Goal: Task Accomplishment & Management: Use online tool/utility

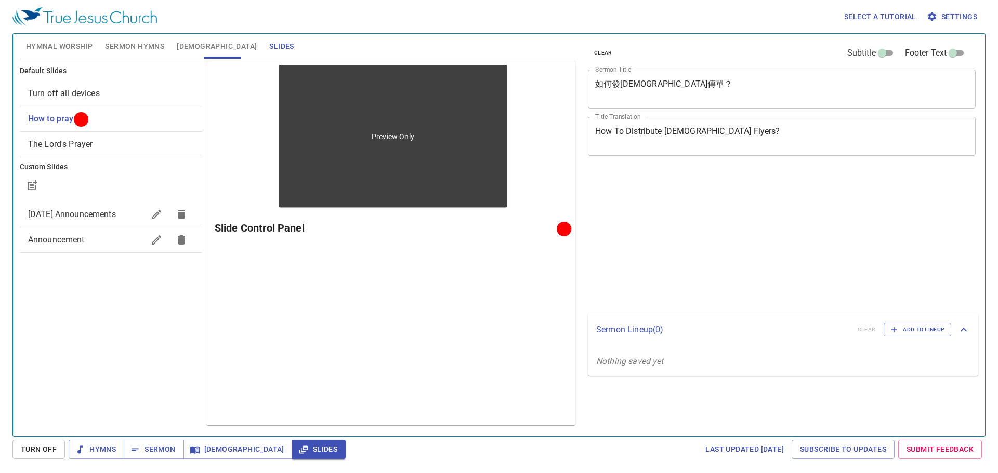
click at [770, 362] on p "Nothing saved yet" at bounding box center [783, 361] width 390 height 29
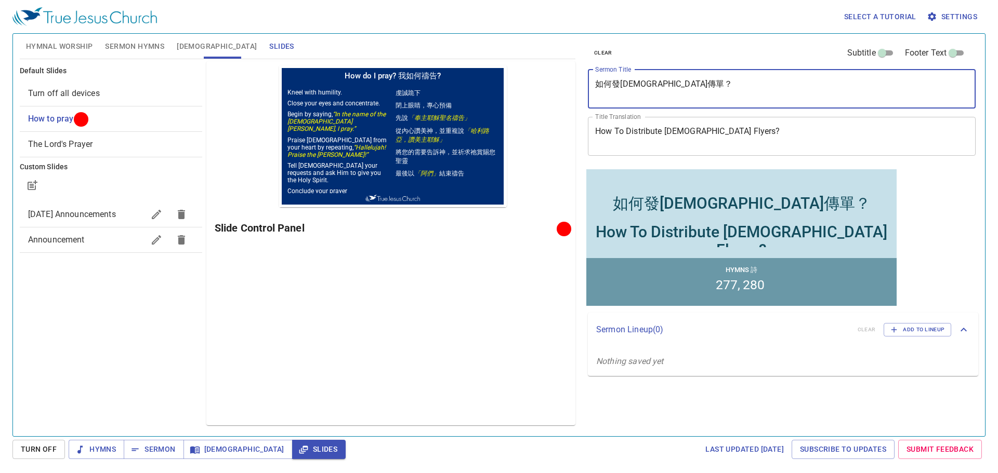
drag, startPoint x: 689, startPoint y: 89, endPoint x: 567, endPoint y: 77, distance: 122.3
click at [567, 77] on div "Hymnal Worship Sermon Hymns Bible Slides Hymn search Hymn search clear Audio Pl…" at bounding box center [499, 231] width 967 height 403
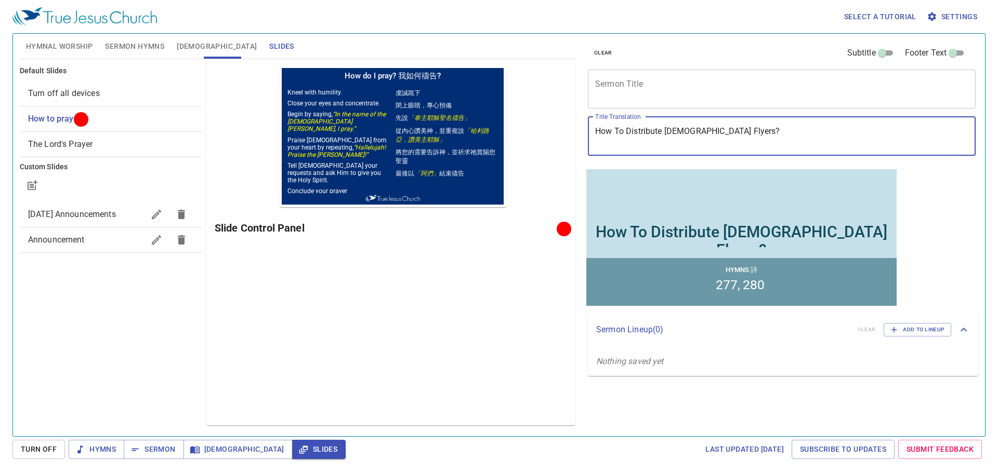
drag, startPoint x: 751, startPoint y: 128, endPoint x: 574, endPoint y: 120, distance: 176.9
click at [574, 120] on div "Hymnal Worship Sermon Hymns Bible Slides Hymn search Hymn search clear Audio Pl…" at bounding box center [499, 231] width 967 height 403
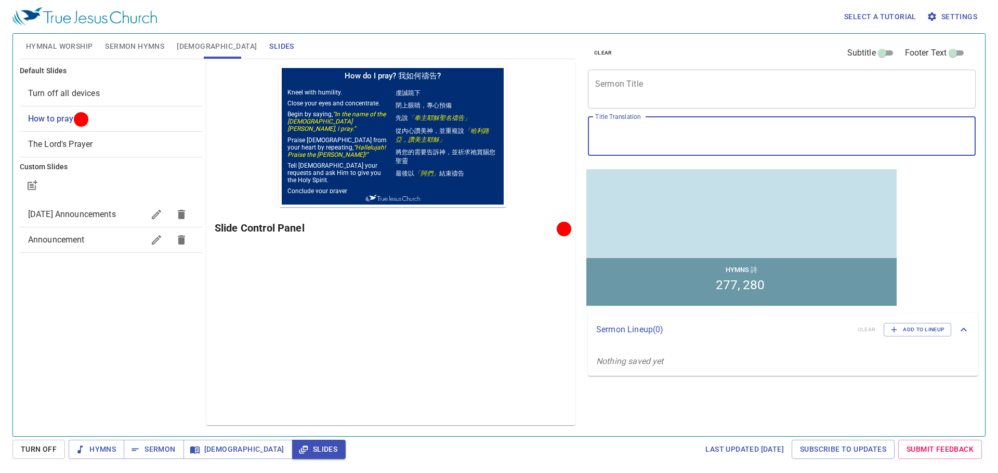
paste textarea "活在真實中(一) Living in the True (I)"
drag, startPoint x: 750, startPoint y: 133, endPoint x: 654, endPoint y: 129, distance: 96.2
click at [654, 129] on textarea "活在真實中(一) Living in the True (I)" at bounding box center [781, 136] width 373 height 20
type textarea "活在真實中(一) Living in the True (I)"
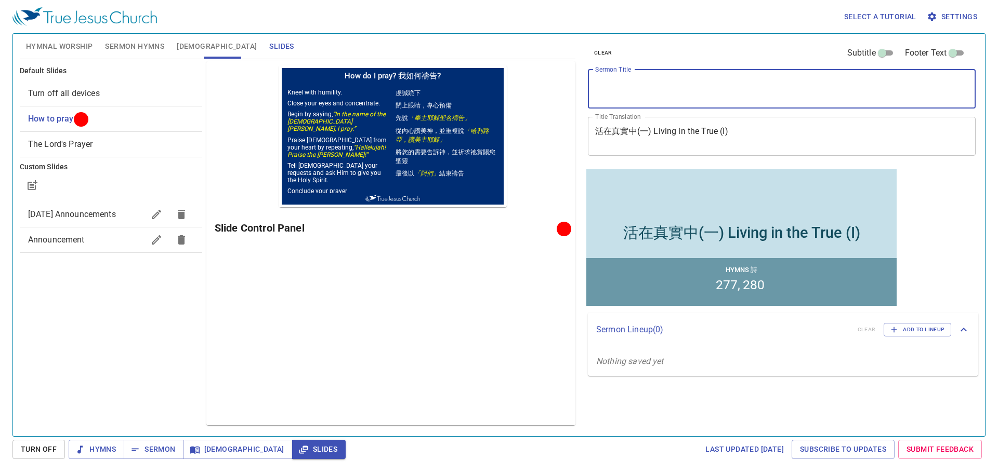
click at [730, 85] on textarea "Sermon Title" at bounding box center [781, 89] width 373 height 20
paste textarea "Living in the True (I)"
type textarea "Living in the True (I)"
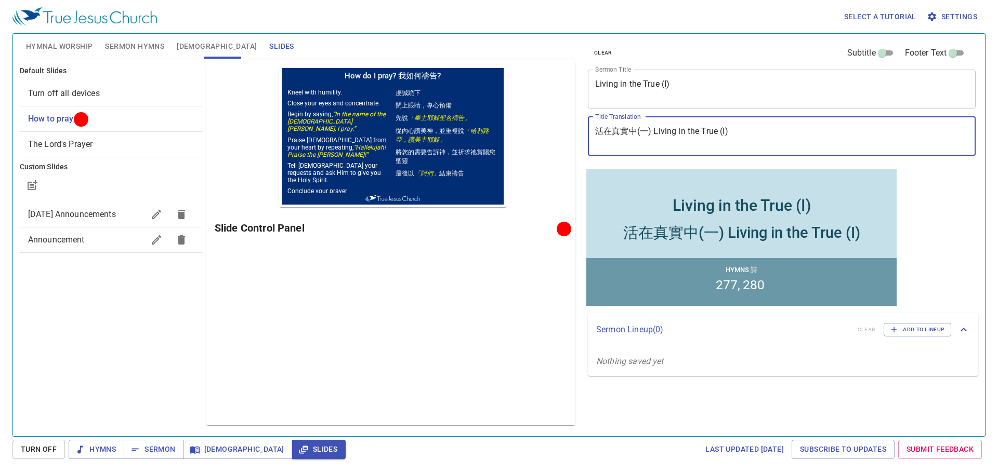
drag, startPoint x: 778, startPoint y: 141, endPoint x: 700, endPoint y: 133, distance: 77.9
click at [703, 133] on textarea "活在真實中(一) Living in the True (I)" at bounding box center [781, 136] width 373 height 20
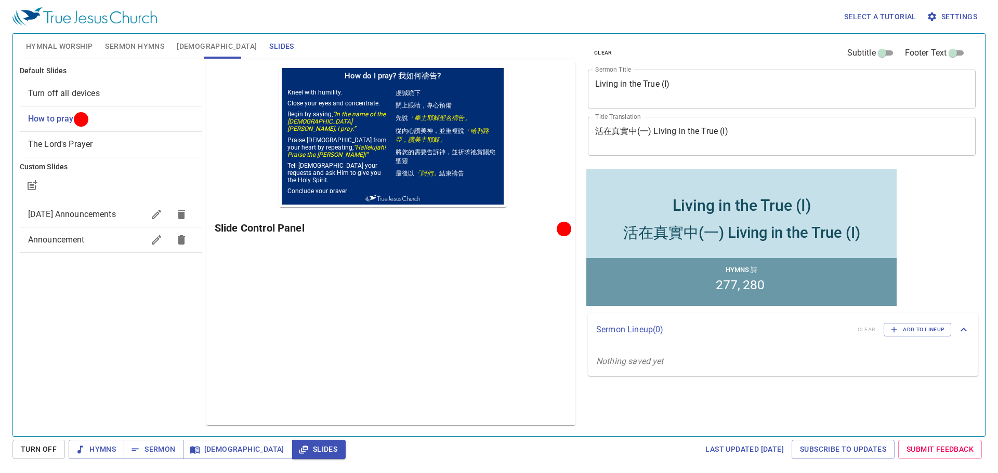
click at [727, 125] on div "活在真實中(一) Living in the True (I) x Title Translation" at bounding box center [782, 136] width 388 height 39
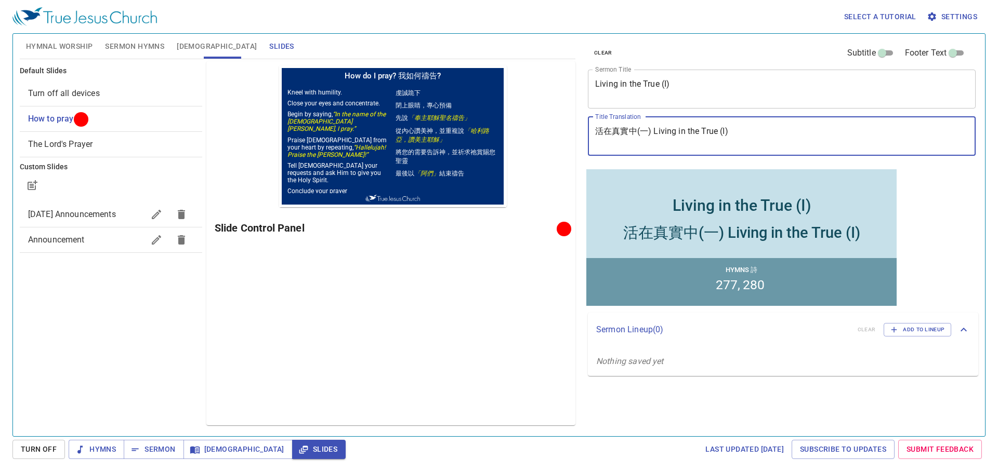
click at [736, 127] on textarea "活在真實中(一) Living in the True (I)" at bounding box center [781, 136] width 373 height 20
drag, startPoint x: 741, startPoint y: 135, endPoint x: 651, endPoint y: 133, distance: 89.9
click at [651, 133] on textarea "活在真實中(一) Living in the True (I)" at bounding box center [781, 136] width 373 height 20
type textarea "活在真實中(一)"
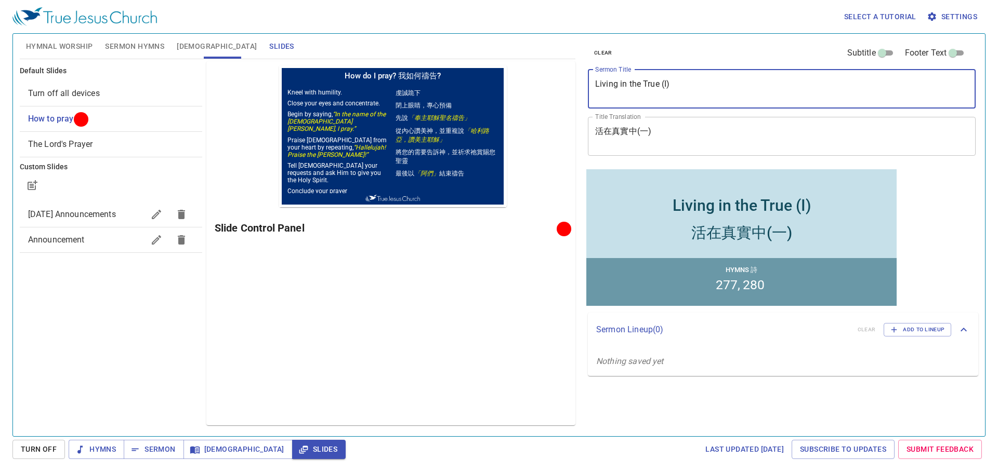
click at [640, 88] on textarea "Living in the True (I)" at bounding box center [781, 89] width 373 height 20
click at [617, 83] on textarea "Living in True (I)" at bounding box center [781, 89] width 373 height 20
click at [642, 82] on textarea "Living in True (I)" at bounding box center [781, 89] width 373 height 20
click at [646, 85] on textarea "Living in True (I)" at bounding box center [781, 89] width 373 height 20
type textarea "Living in Truth (I)"
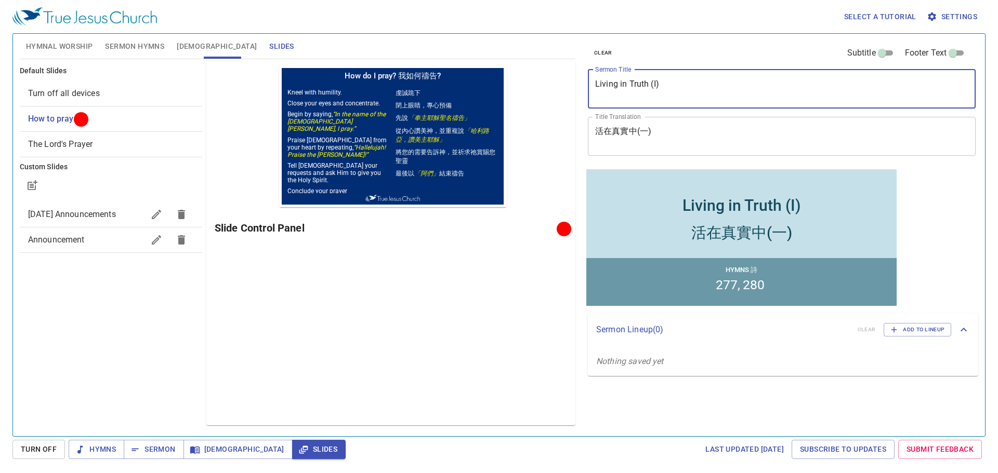
click at [668, 44] on div "clear Subtitle Footer Text" at bounding box center [778, 53] width 388 height 25
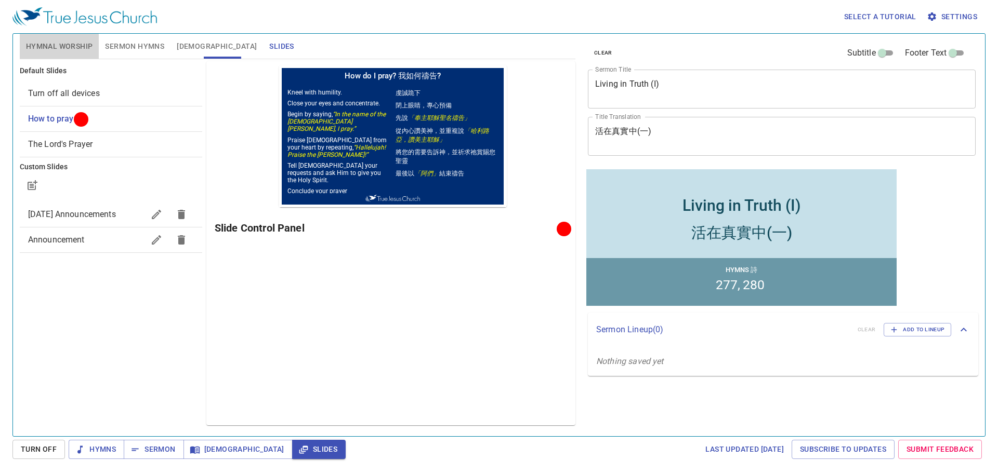
click at [81, 41] on span "Hymnal Worship" at bounding box center [59, 46] width 67 height 13
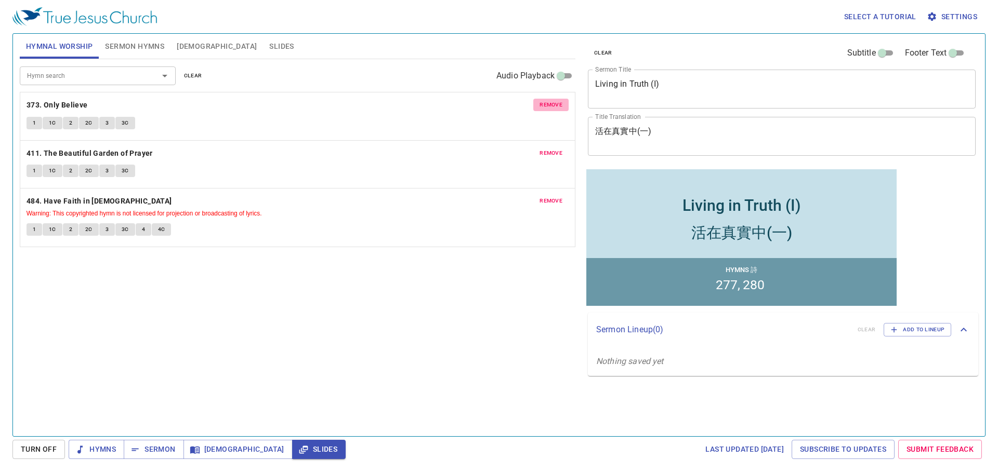
click at [546, 110] on button "remove" at bounding box center [550, 105] width 35 height 12
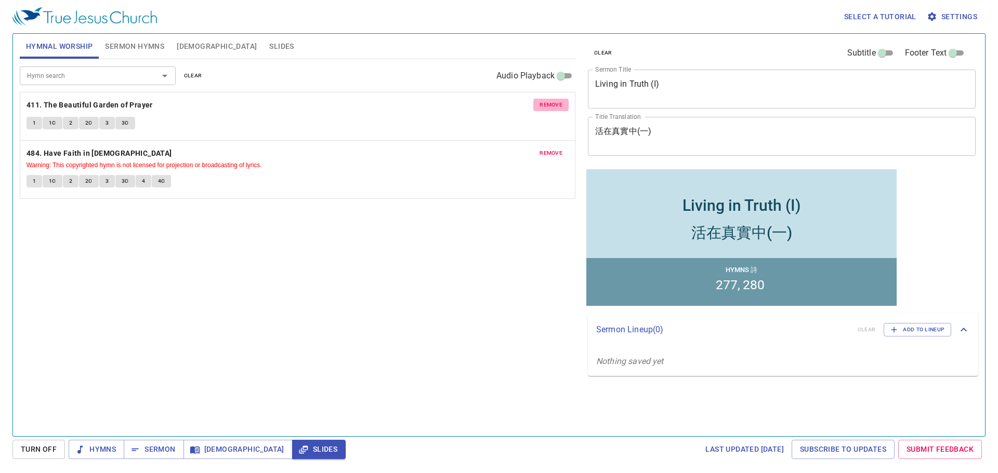
click at [546, 110] on button "remove" at bounding box center [550, 105] width 35 height 12
click at [546, 147] on button "remove" at bounding box center [550, 153] width 35 height 12
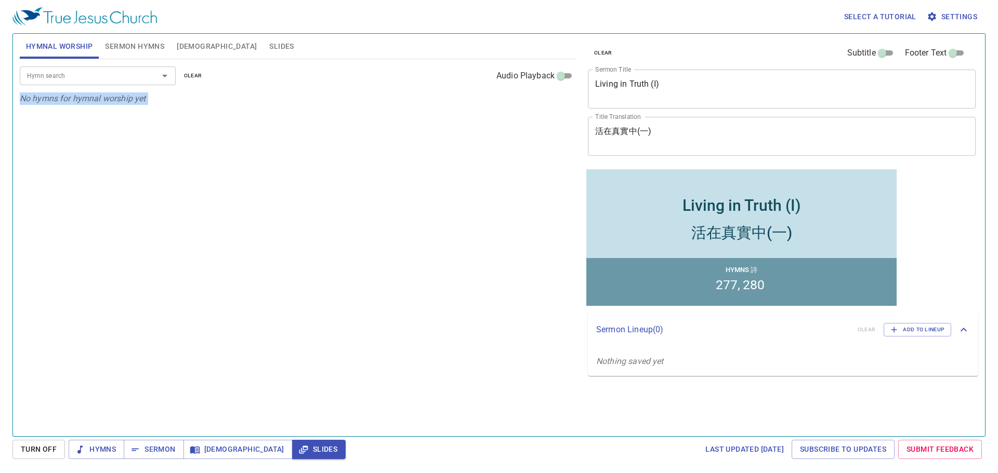
click at [547, 110] on div "Hymn search Hymn search clear Audio Playback No hymns for hymnal worship yet" at bounding box center [298, 243] width 556 height 369
click at [143, 49] on span "Sermon Hymns" at bounding box center [134, 46] width 59 height 13
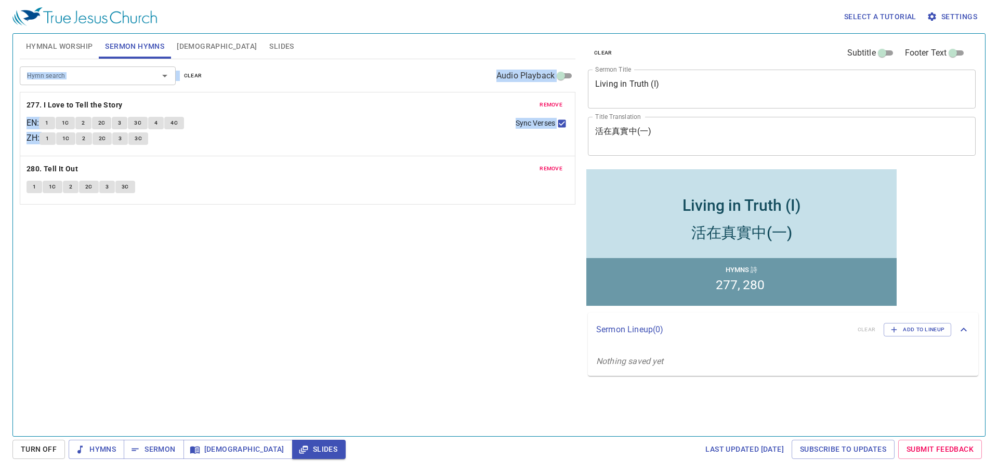
click at [563, 103] on button "remove" at bounding box center [550, 105] width 35 height 12
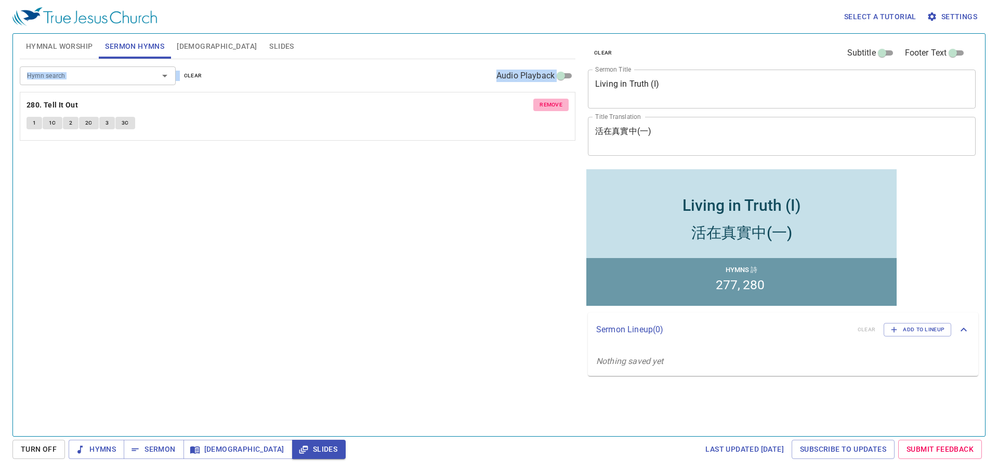
click at [563, 103] on button "remove" at bounding box center [550, 105] width 35 height 12
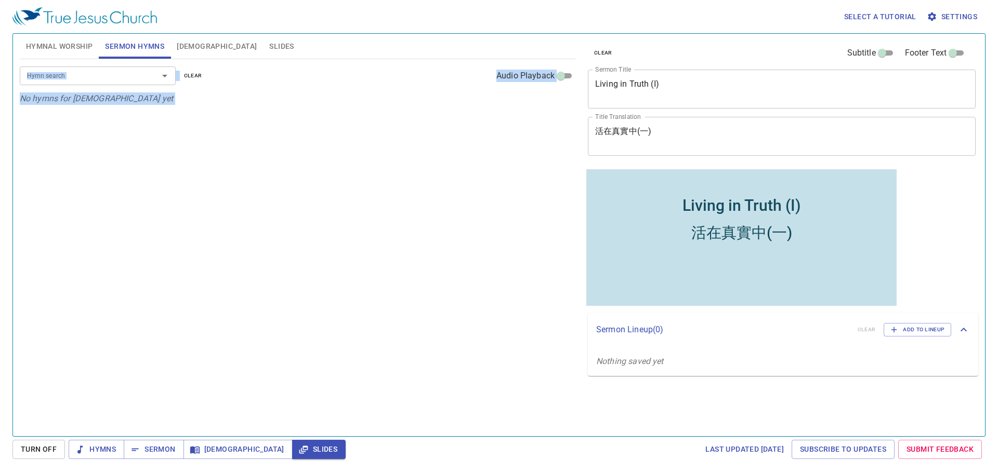
click at [153, 86] on div "Hymn search Hymn search clear Audio Playback" at bounding box center [298, 75] width 556 height 33
click at [152, 80] on div at bounding box center [157, 76] width 27 height 15
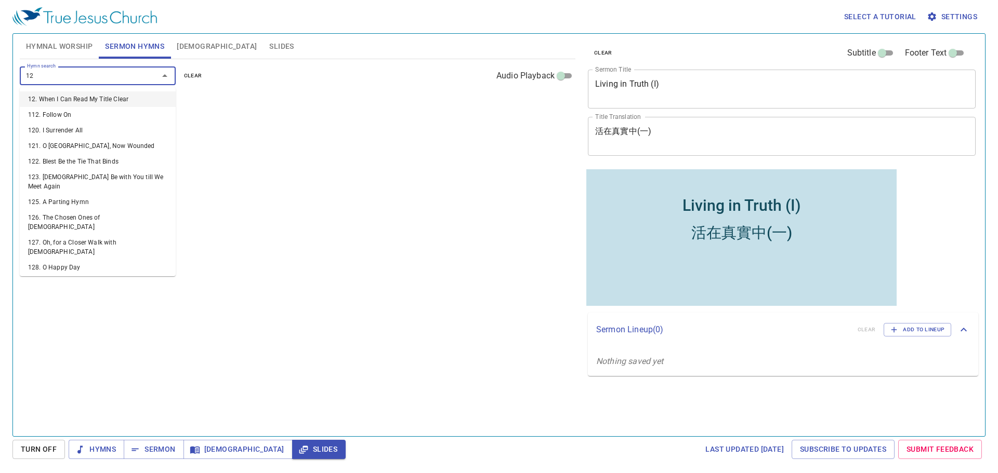
type input "129"
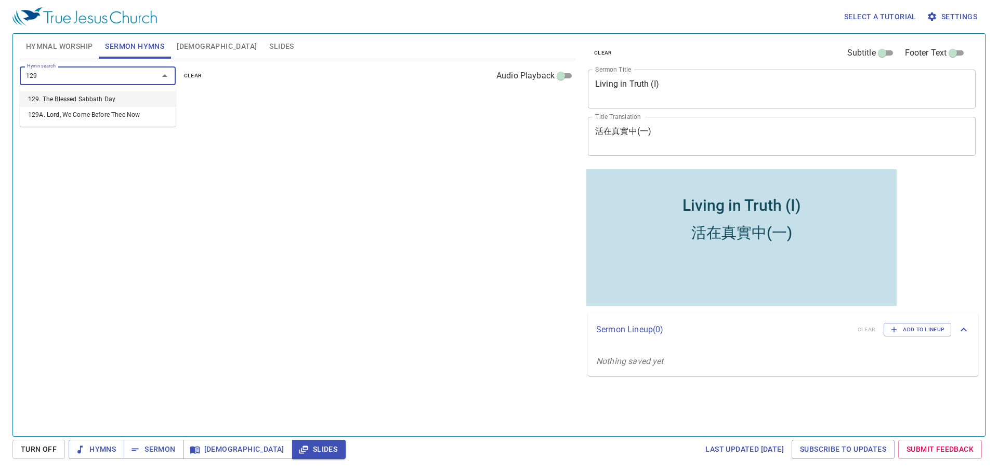
click at [154, 102] on li "129. The Blessed Sabbath Day" at bounding box center [98, 99] width 156 height 16
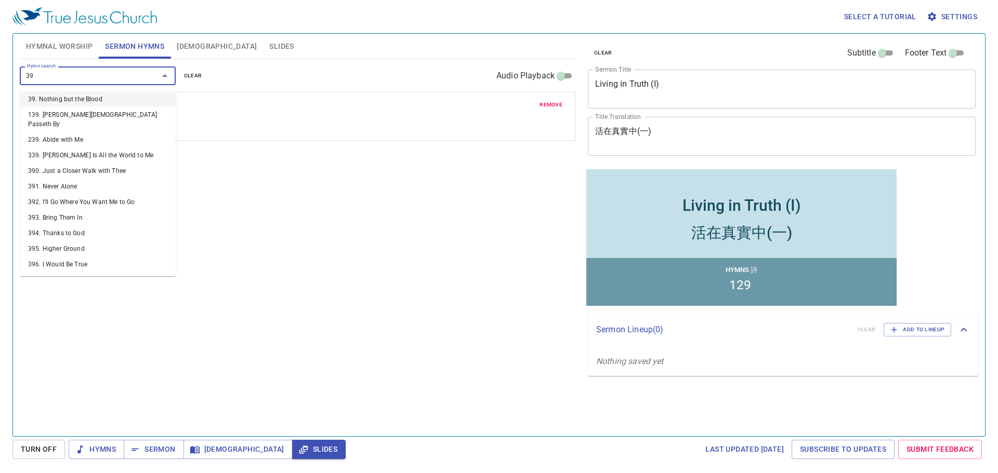
type input "396"
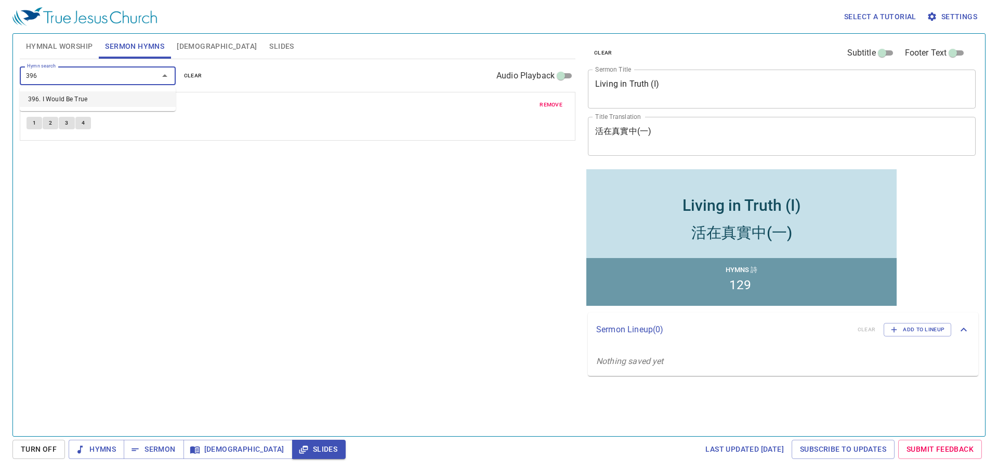
click at [114, 100] on li "396. I Would Be True" at bounding box center [98, 99] width 156 height 16
click at [72, 39] on button "Hymnal Worship" at bounding box center [60, 46] width 80 height 25
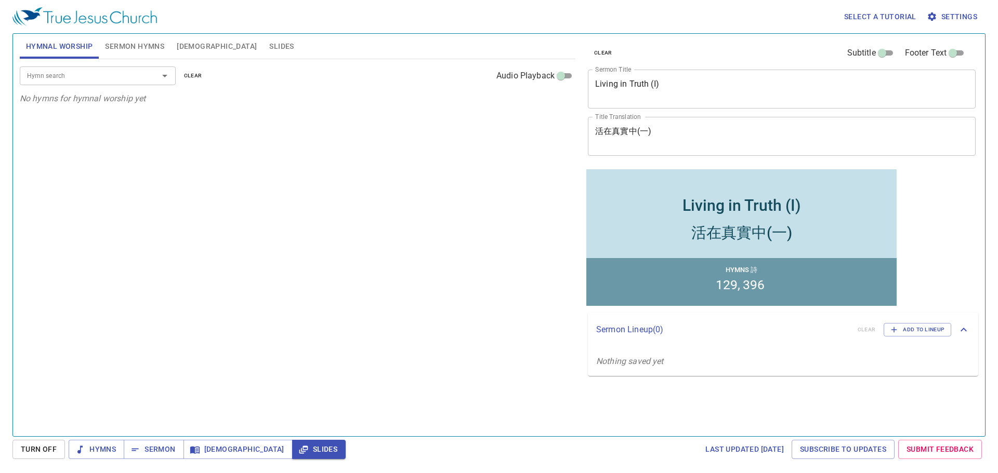
click at [150, 81] on div at bounding box center [157, 76] width 27 height 15
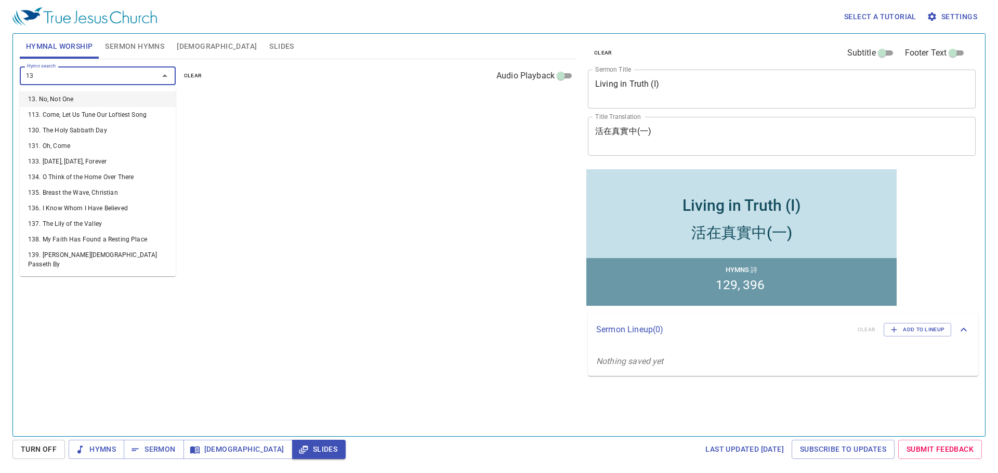
type input "136"
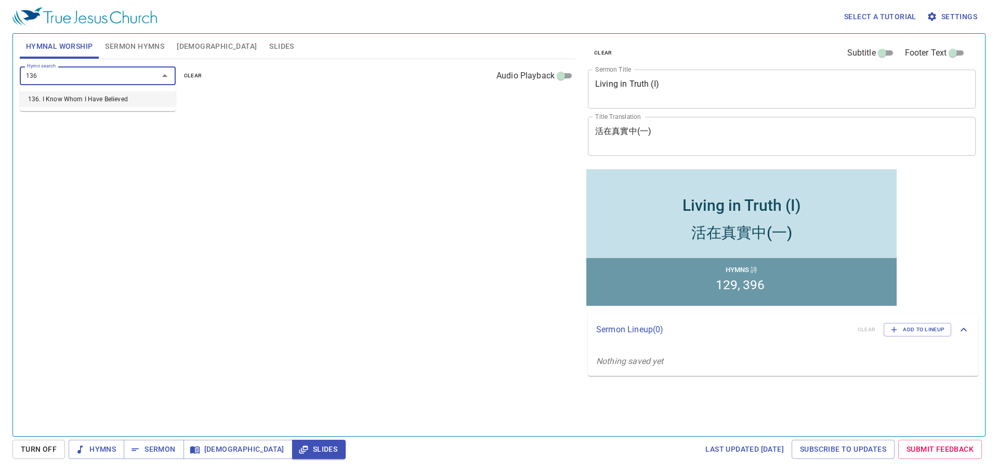
click at [133, 101] on li "136. I Know Whom I Have Believed" at bounding box center [98, 99] width 156 height 16
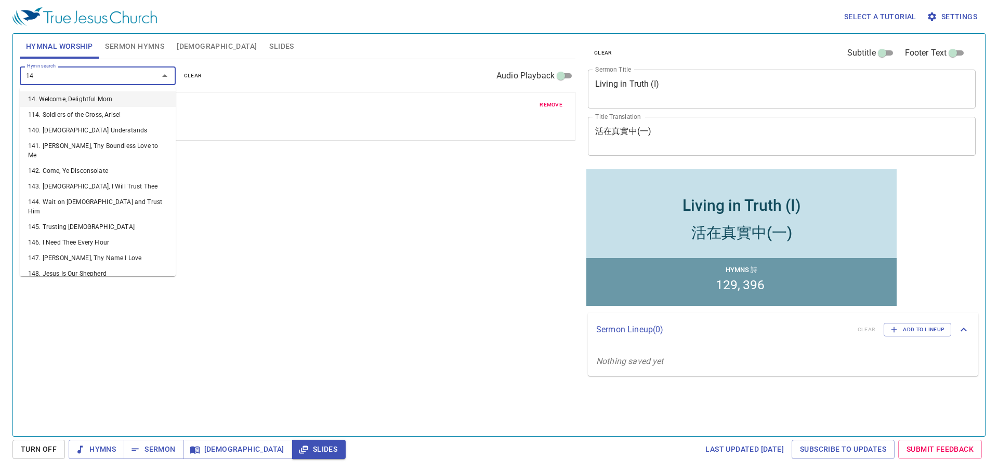
type input "146"
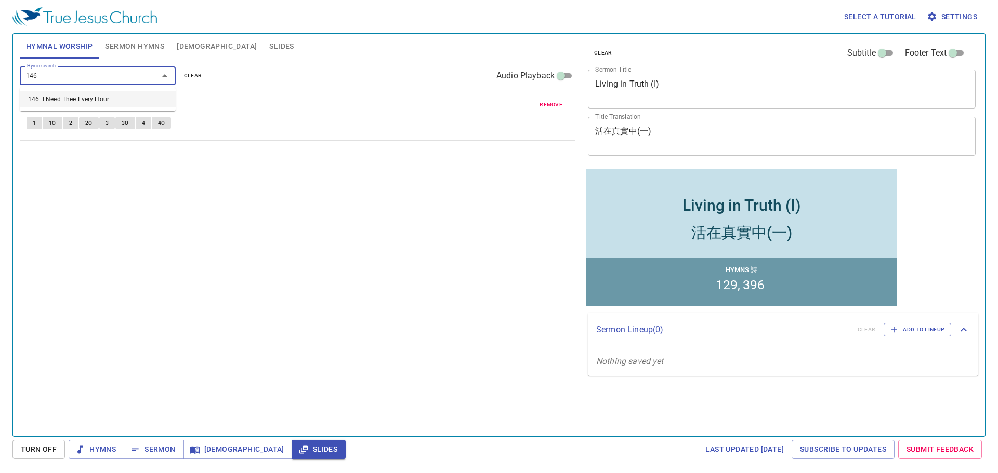
click at [123, 104] on li "146. I Need Thee Every Hour" at bounding box center [98, 99] width 156 height 16
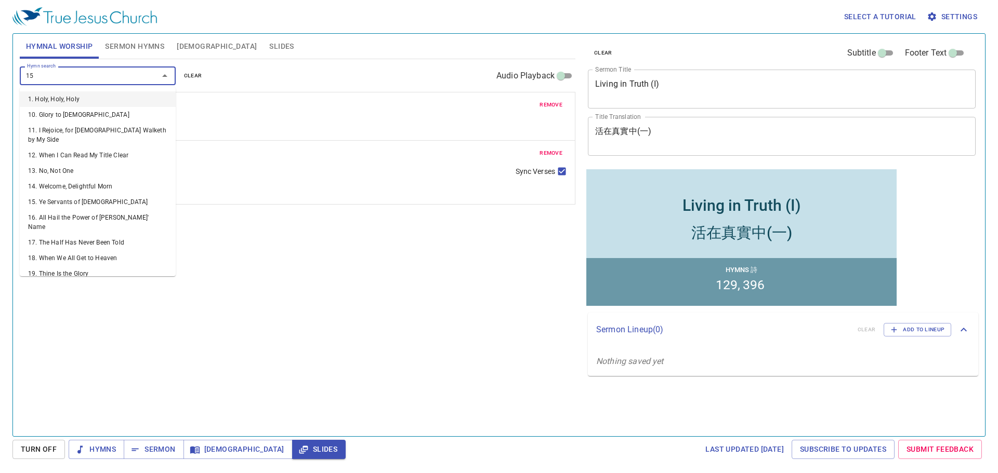
type input "156"
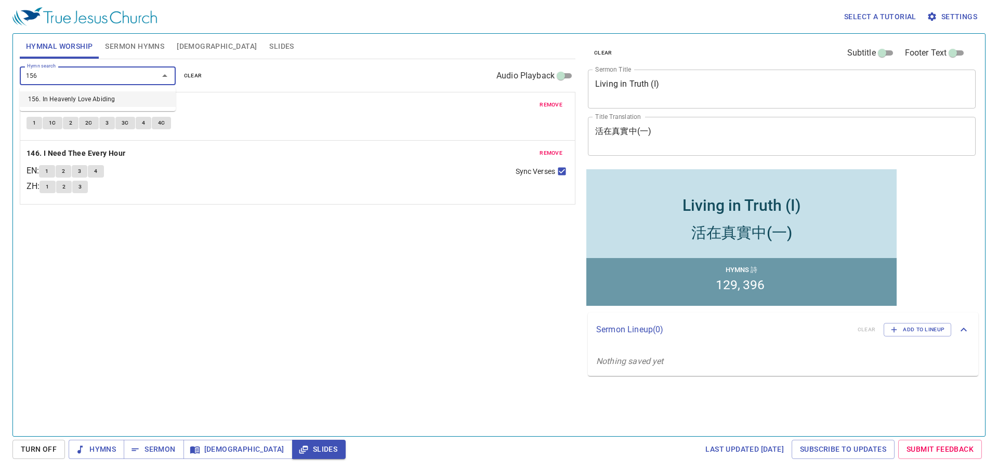
click at [123, 99] on li "156. In Heavenly Love Abiding" at bounding box center [98, 99] width 156 height 16
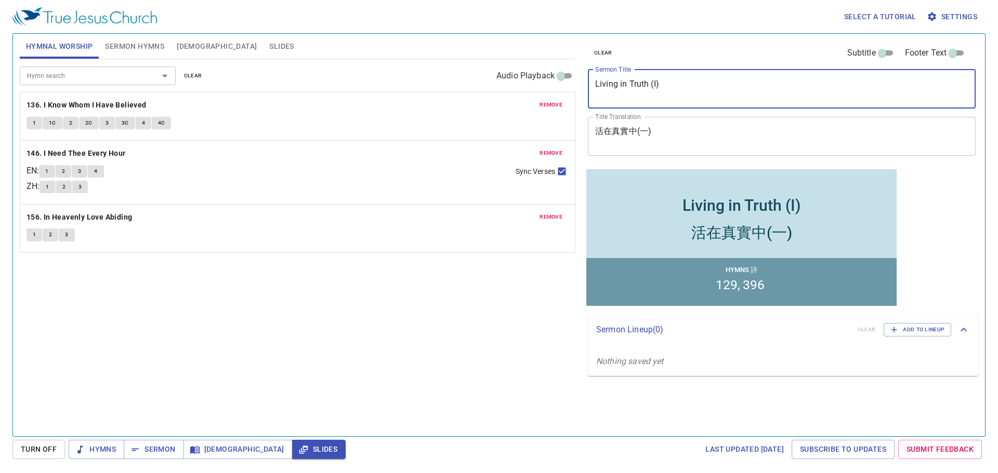
drag, startPoint x: 695, startPoint y: 94, endPoint x: 578, endPoint y: 86, distance: 117.8
click at [578, 86] on div "Hymnal Worship Sermon Hymns Bible Slides Hymn search Hymn search clear Audio Pl…" at bounding box center [499, 231] width 967 height 403
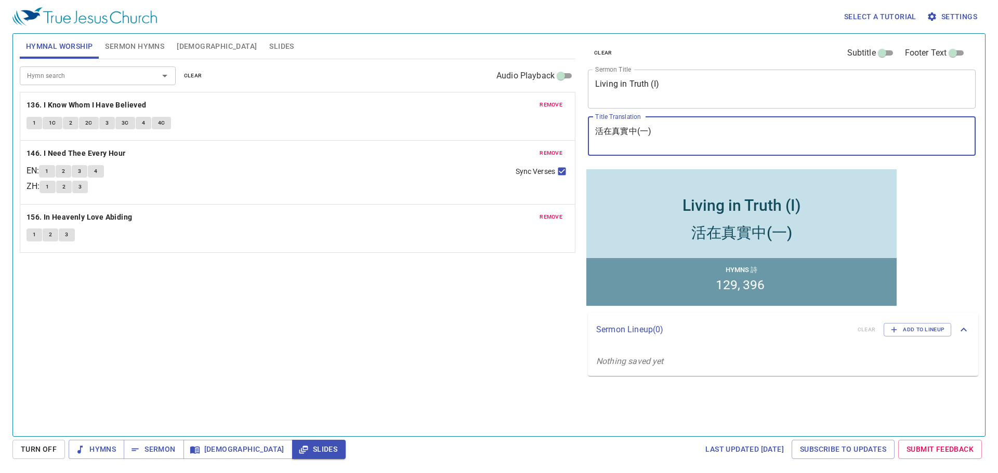
drag, startPoint x: 659, startPoint y: 132, endPoint x: 588, endPoint y: 135, distance: 70.2
click at [588, 135] on div "活在真實中(一) x Title Translation" at bounding box center [782, 136] width 388 height 39
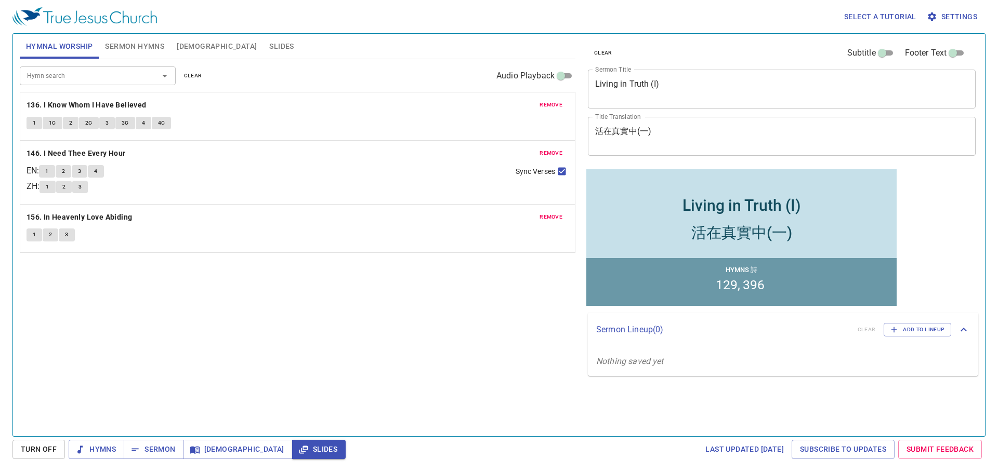
click at [516, 332] on div "Hymn search Hymn search clear Audio Playback remove 136. I Know Whom I Have Bel…" at bounding box center [298, 243] width 556 height 369
click at [215, 59] on div "Hymnal Worship Sermon Hymns Bible Slides" at bounding box center [298, 46] width 556 height 25
click at [263, 54] on button "Slides" at bounding box center [281, 46] width 37 height 25
click at [269, 49] on span "Slides" at bounding box center [281, 46] width 24 height 13
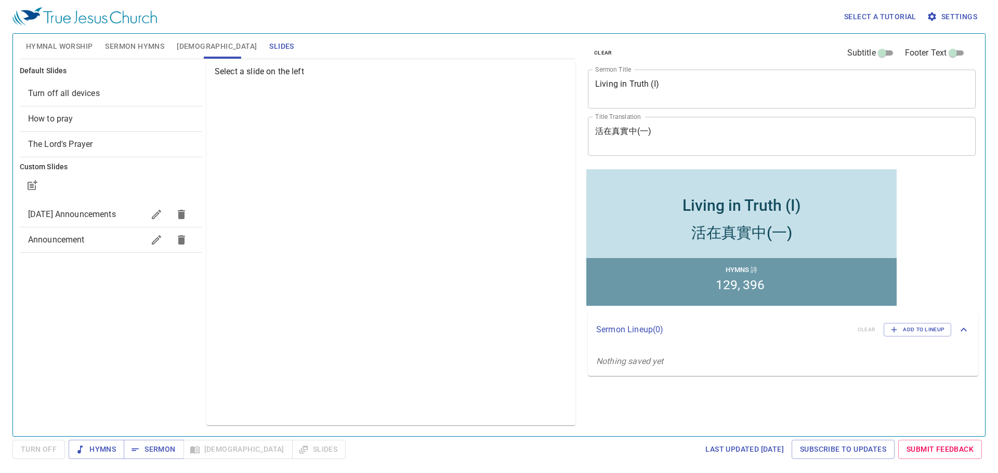
click at [90, 110] on div "How to pray" at bounding box center [111, 119] width 182 height 25
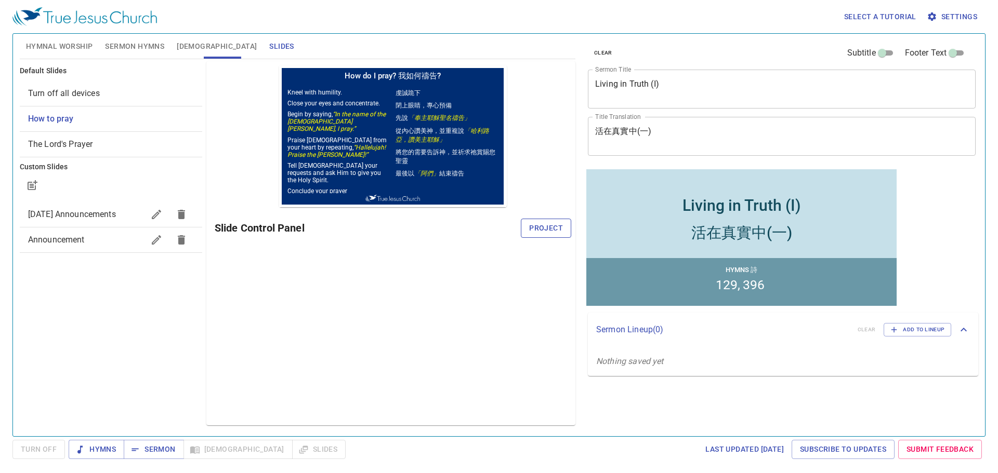
click at [544, 232] on span "Project" at bounding box center [546, 228] width 34 height 13
click at [58, 46] on span "Hymnal Worship" at bounding box center [59, 46] width 67 height 13
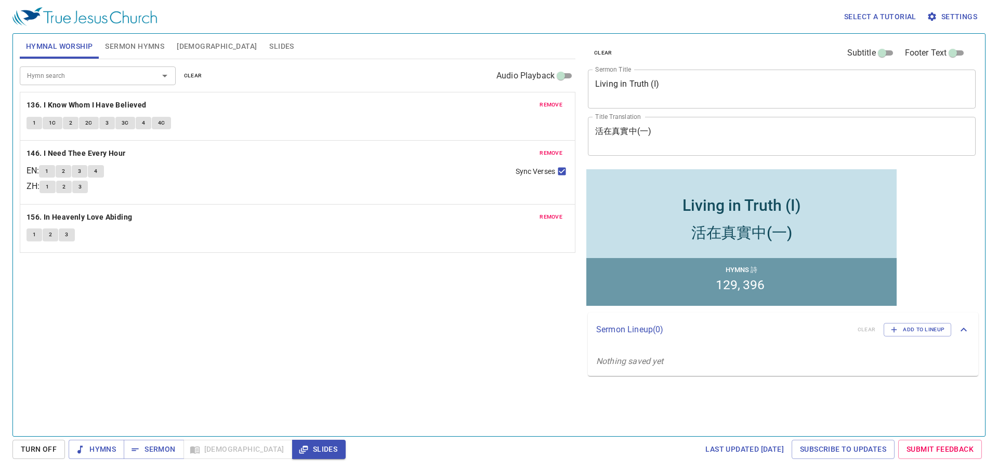
click at [90, 435] on div "Hymnal Worship Sermon Hymns Bible Slides Hymn search Hymn search clear Audio Pl…" at bounding box center [498, 235] width 973 height 404
click at [108, 447] on span "Hymns" at bounding box center [96, 449] width 39 height 13
click at [115, 109] on b "136. I Know Whom I Have Believed" at bounding box center [87, 105] width 120 height 13
click at [29, 122] on button "1" at bounding box center [35, 123] width 16 height 12
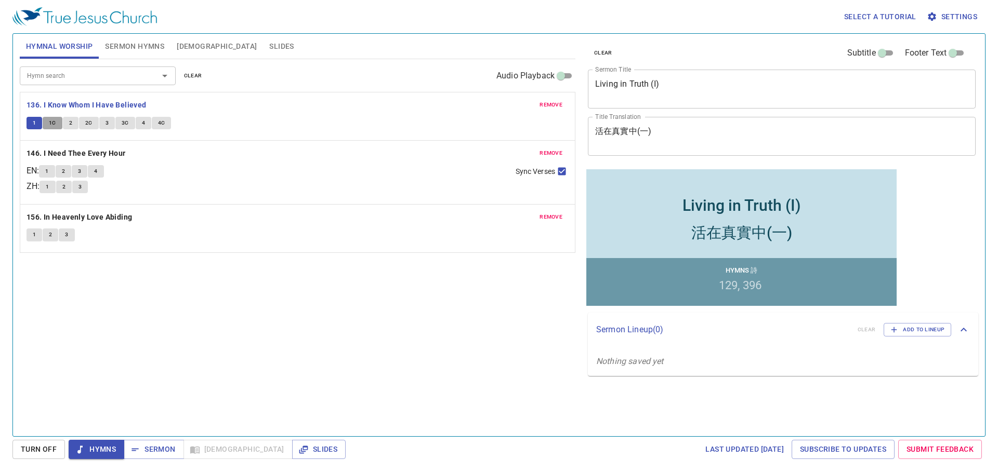
click at [56, 128] on button "1C" at bounding box center [53, 123] width 20 height 12
click at [73, 121] on button "2" at bounding box center [71, 123] width 16 height 12
click at [89, 125] on span "2C" at bounding box center [88, 123] width 7 height 9
click at [102, 124] on button "3" at bounding box center [107, 123] width 16 height 12
click at [130, 117] on button "3C" at bounding box center [125, 123] width 20 height 12
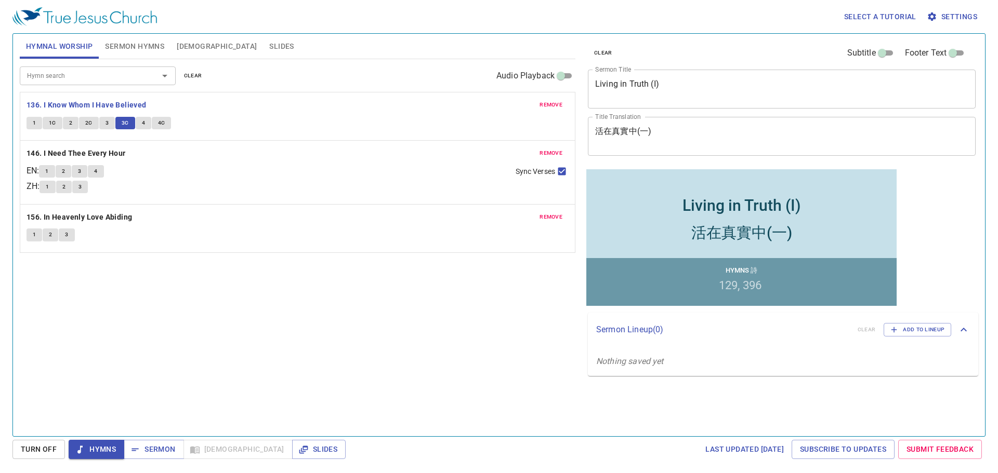
click at [140, 120] on button "4" at bounding box center [144, 123] width 16 height 12
click at [155, 120] on button "4C" at bounding box center [162, 123] width 20 height 12
click at [62, 151] on b "146. I Need Thee Every Hour" at bounding box center [76, 153] width 99 height 13
click at [46, 167] on button "1" at bounding box center [47, 171] width 16 height 12
click at [70, 171] on button "2" at bounding box center [64, 171] width 16 height 12
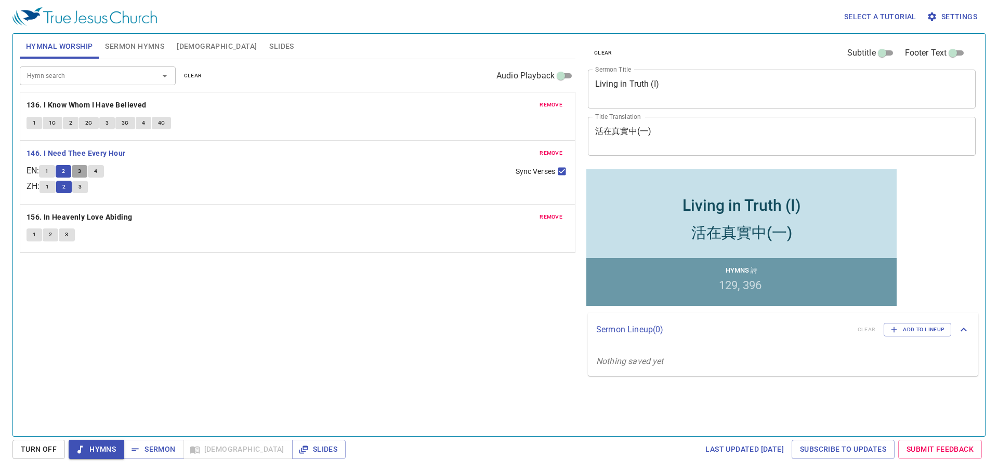
click at [81, 172] on span "3" at bounding box center [79, 171] width 3 height 9
click at [103, 172] on button "4" at bounding box center [96, 171] width 16 height 12
click at [112, 214] on b "156. In Heavenly Love Abiding" at bounding box center [80, 217] width 106 height 13
click at [35, 235] on span "1" at bounding box center [34, 234] width 3 height 9
click at [50, 237] on span "2" at bounding box center [50, 234] width 3 height 9
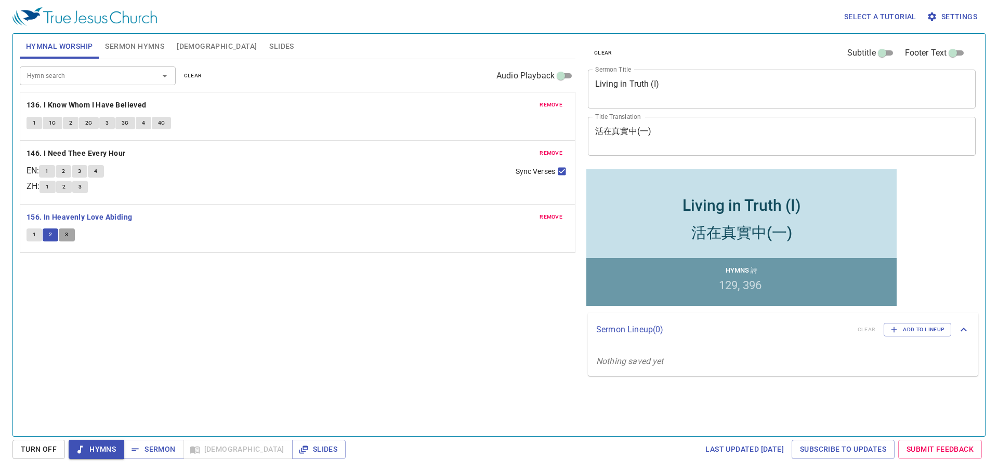
click at [73, 234] on button "3" at bounding box center [67, 235] width 16 height 12
click at [102, 443] on span "Hymns" at bounding box center [96, 449] width 39 height 13
click at [163, 449] on span "Sermon" at bounding box center [153, 449] width 43 height 13
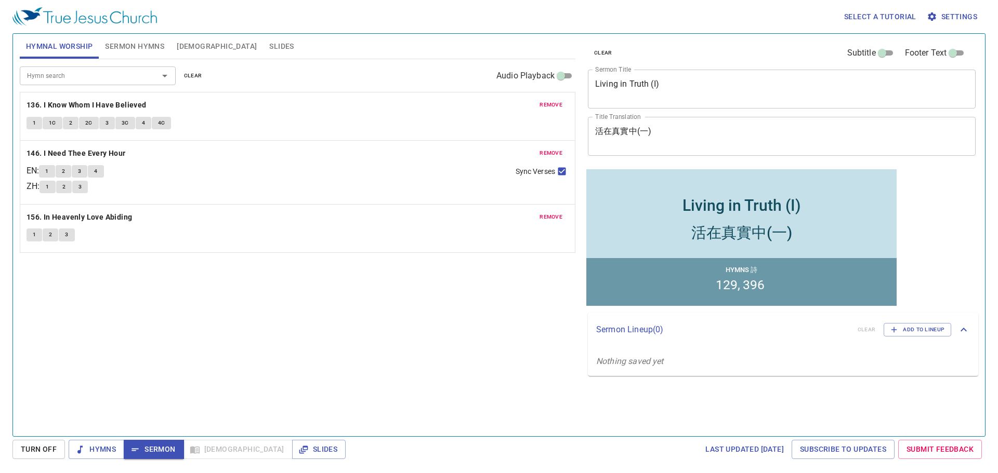
click at [150, 42] on span "Sermon Hymns" at bounding box center [134, 46] width 59 height 13
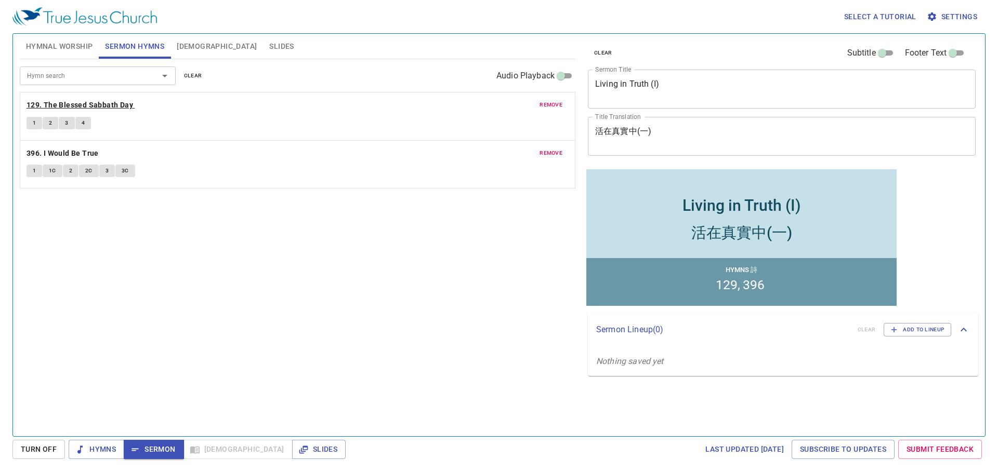
click at [55, 107] on b "129. The Blessed Sabbath Day" at bounding box center [80, 105] width 107 height 13
click at [33, 125] on span "1" at bounding box center [34, 123] width 3 height 9
click at [53, 125] on button "2" at bounding box center [51, 123] width 16 height 12
click at [71, 123] on button "3" at bounding box center [67, 123] width 16 height 12
click at [82, 121] on span "4" at bounding box center [83, 123] width 3 height 9
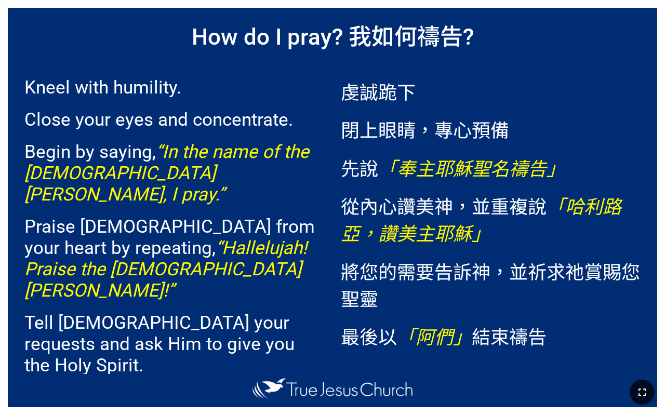
click at [642, 397] on icon "button" at bounding box center [642, 392] width 12 height 12
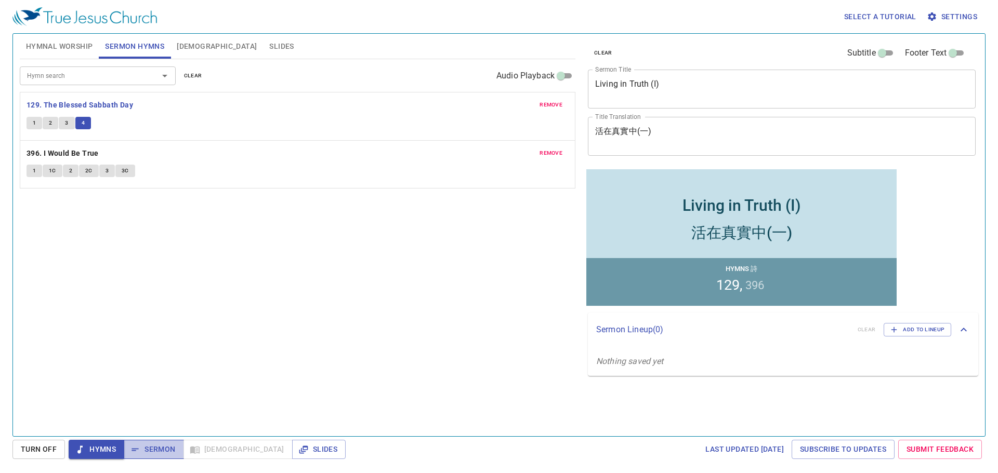
click at [140, 449] on icon "button" at bounding box center [135, 450] width 10 height 10
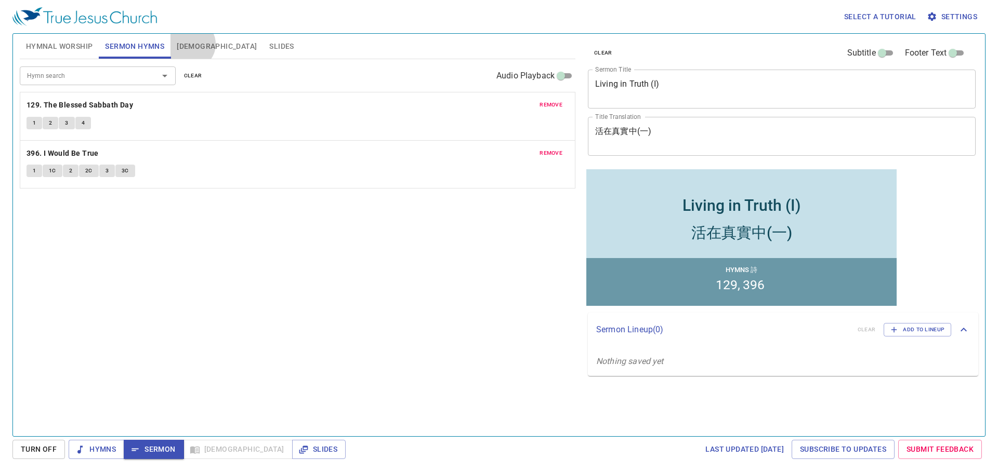
click at [192, 44] on span "[DEMOGRAPHIC_DATA]" at bounding box center [217, 46] width 80 height 13
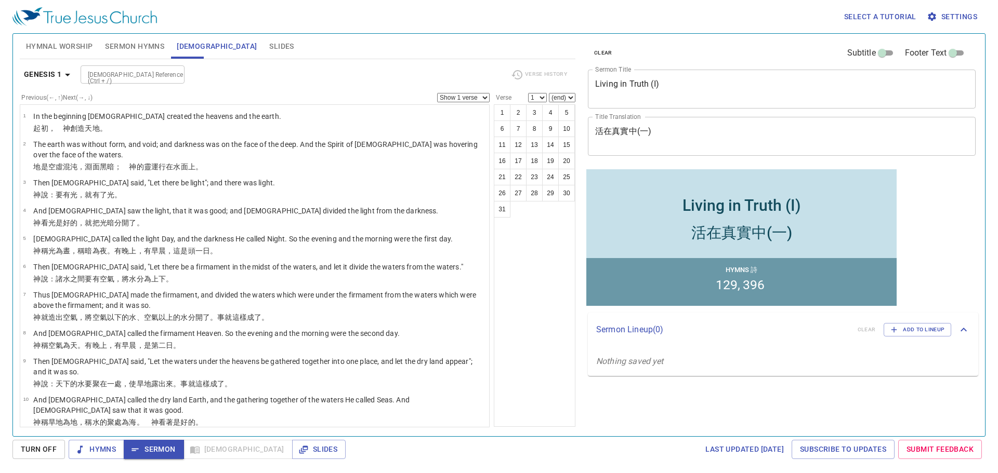
click at [65, 74] on icon "button" at bounding box center [67, 75] width 12 height 12
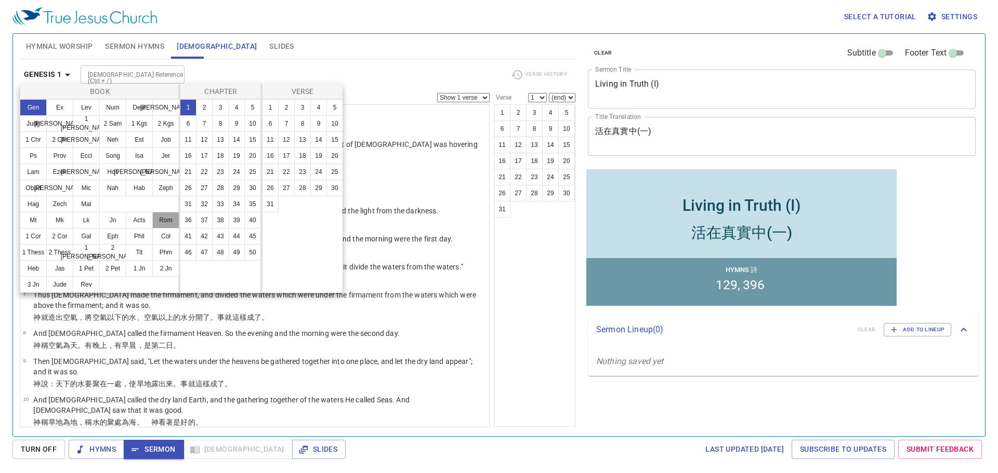
click at [161, 220] on button "Rom" at bounding box center [165, 220] width 27 height 17
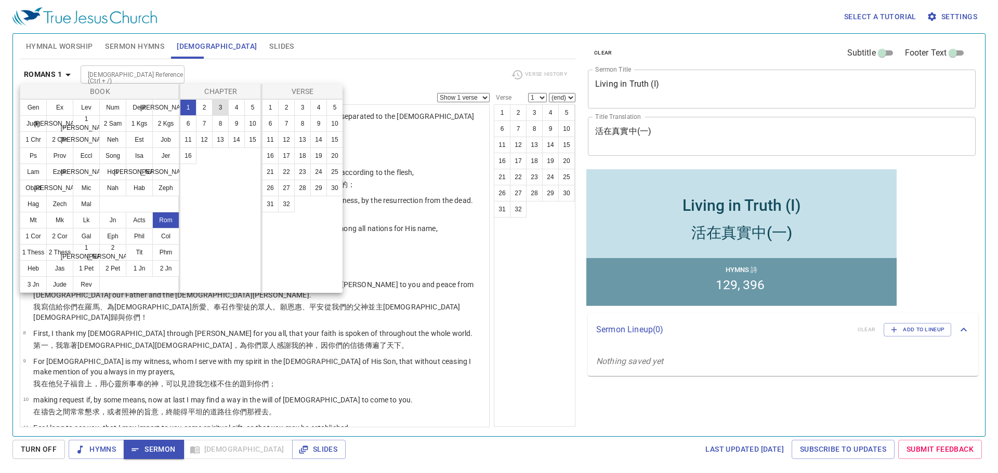
click at [220, 110] on button "3" at bounding box center [220, 107] width 17 height 17
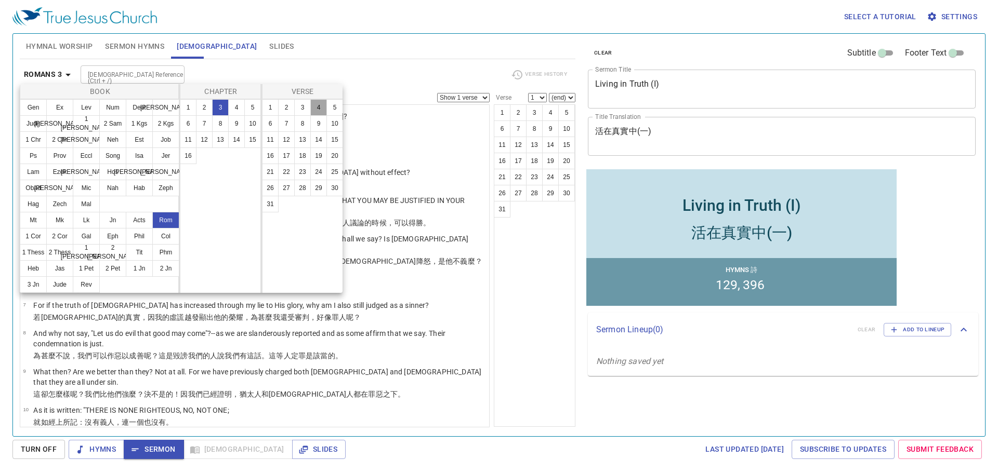
click at [319, 107] on button "4" at bounding box center [318, 107] width 17 height 17
select select "4"
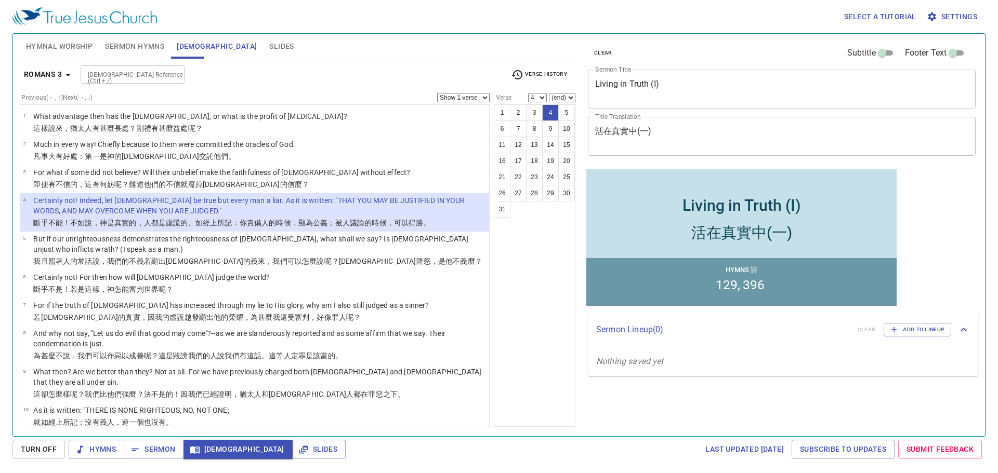
scroll to position [52, 0]
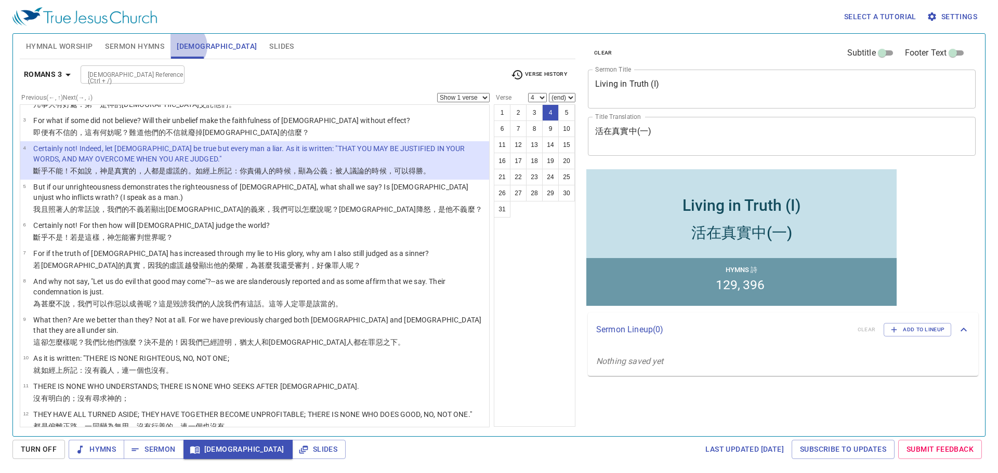
click at [182, 46] on span "[DEMOGRAPHIC_DATA]" at bounding box center [217, 46] width 80 height 13
click at [64, 76] on icon "button" at bounding box center [68, 75] width 12 height 12
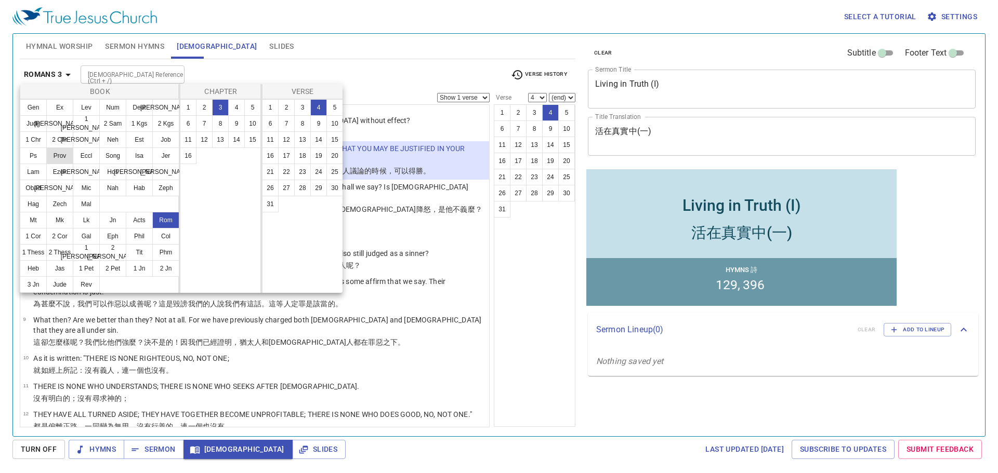
click at [62, 156] on button "Prov" at bounding box center [59, 156] width 27 height 17
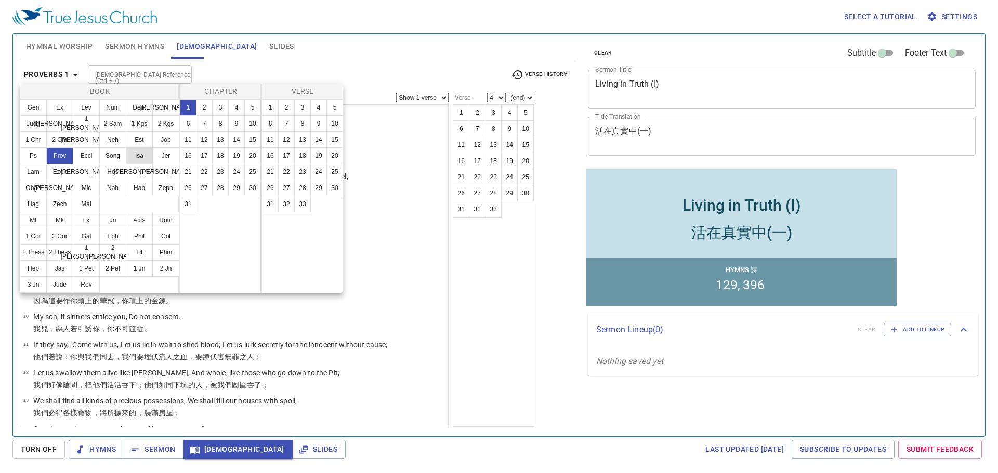
scroll to position [0, 0]
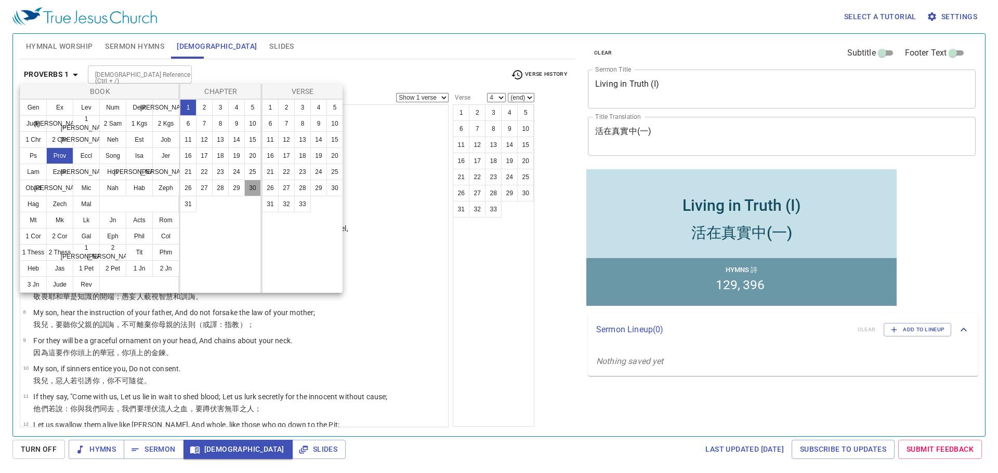
click at [247, 187] on button "30" at bounding box center [252, 188] width 17 height 17
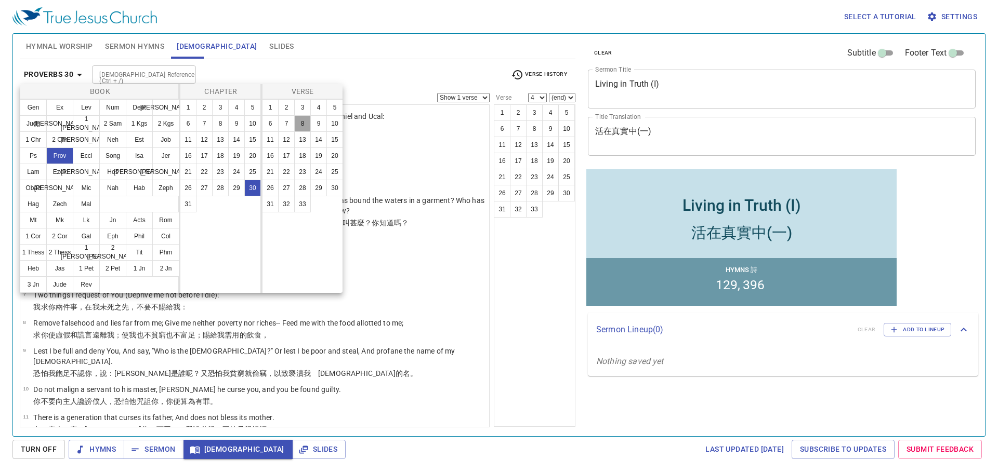
click at [304, 124] on button "8" at bounding box center [302, 123] width 17 height 17
select select "8"
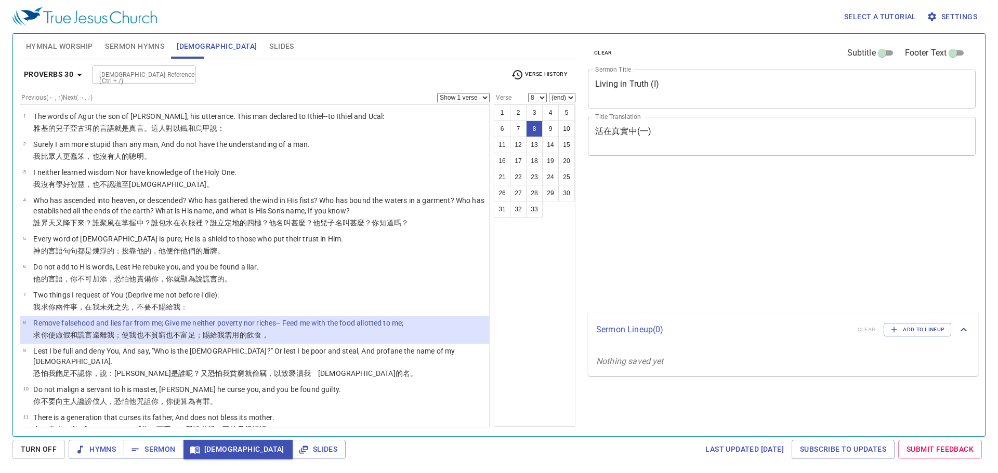
select select "8"
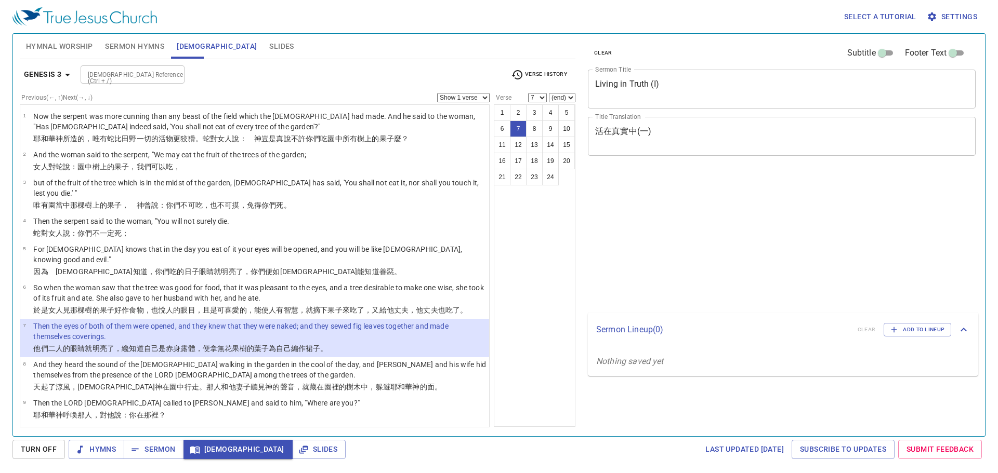
select select "7"
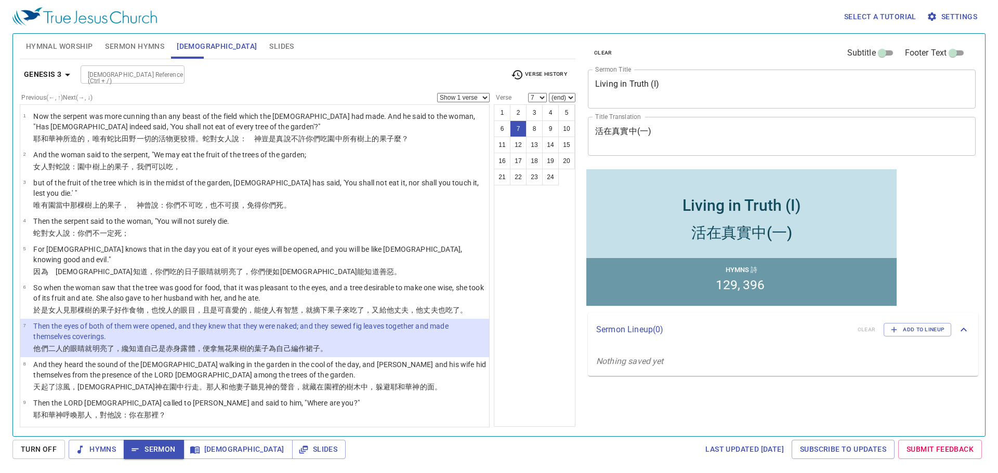
scroll to position [110, 0]
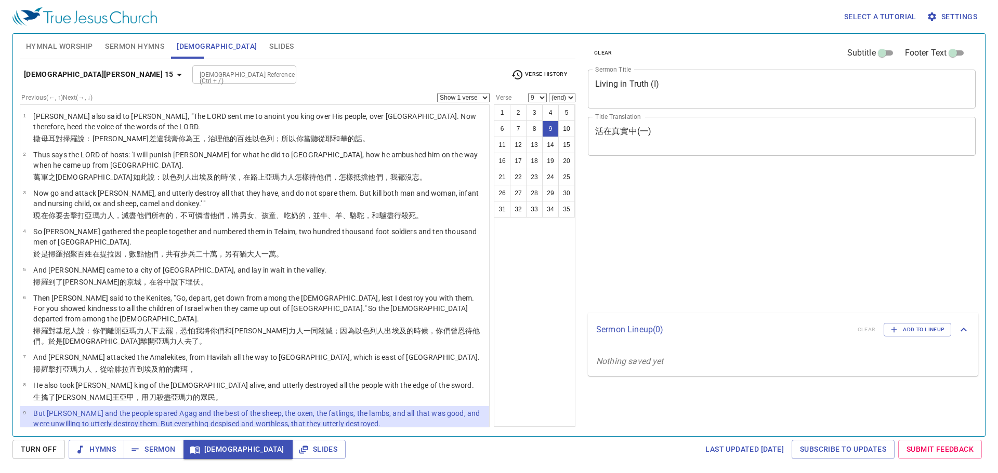
select select "9"
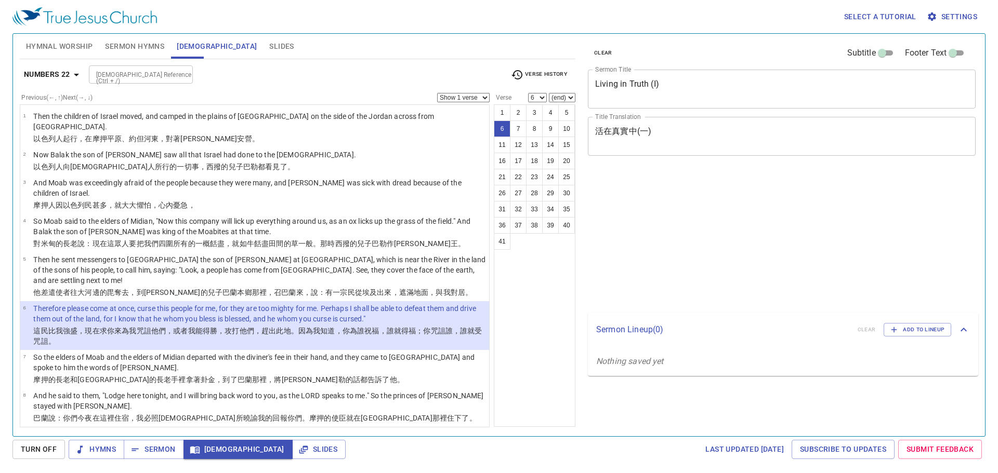
select select "6"
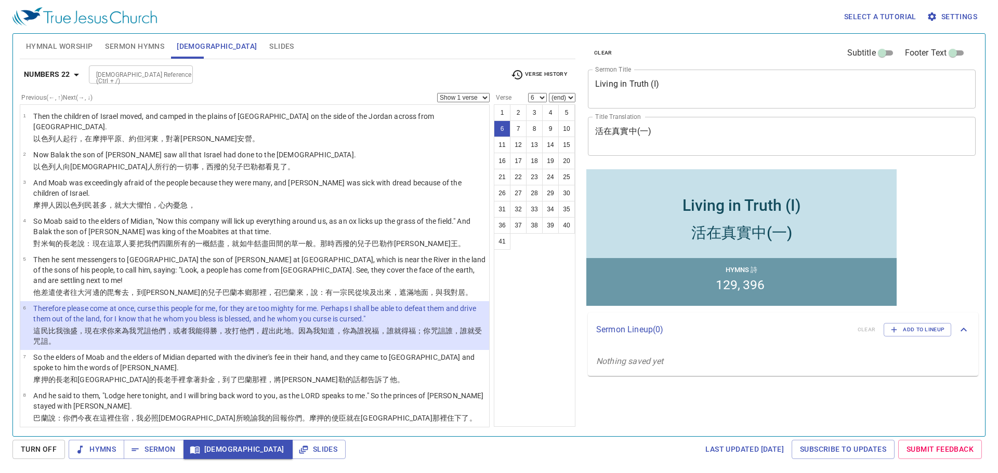
scroll to position [52, 0]
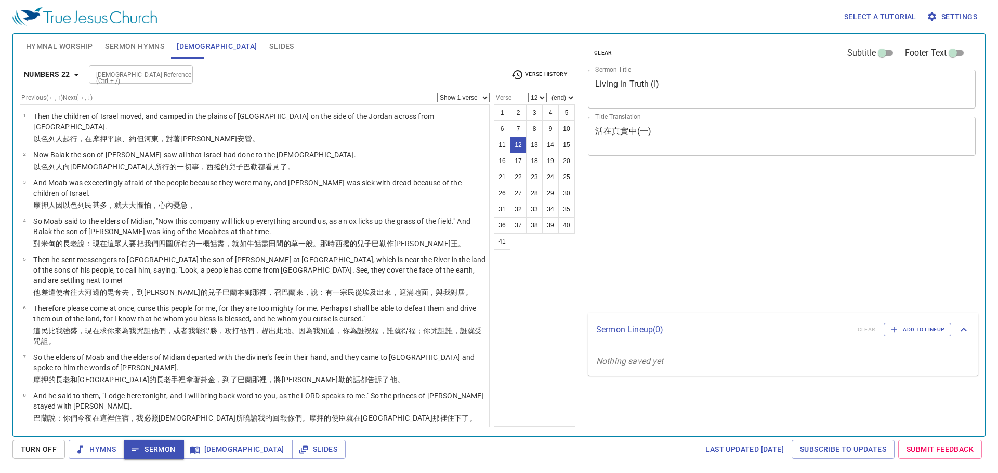
select select "12"
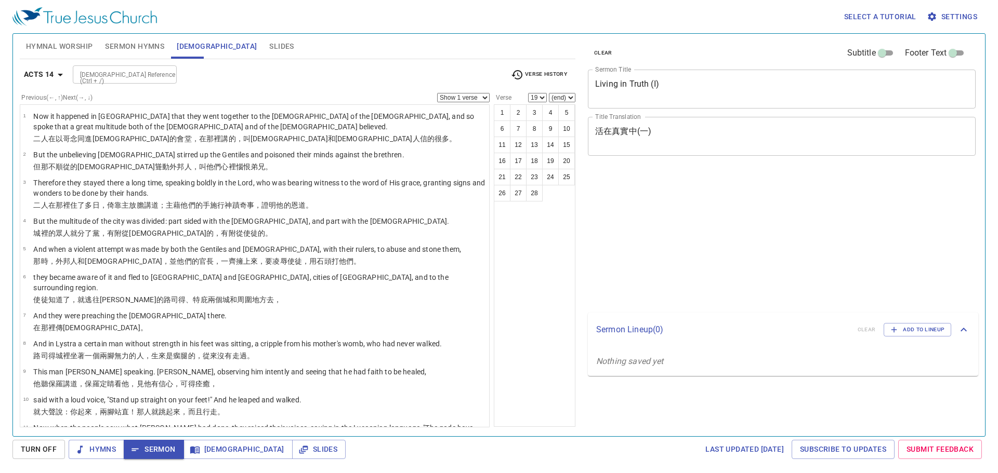
select select "19"
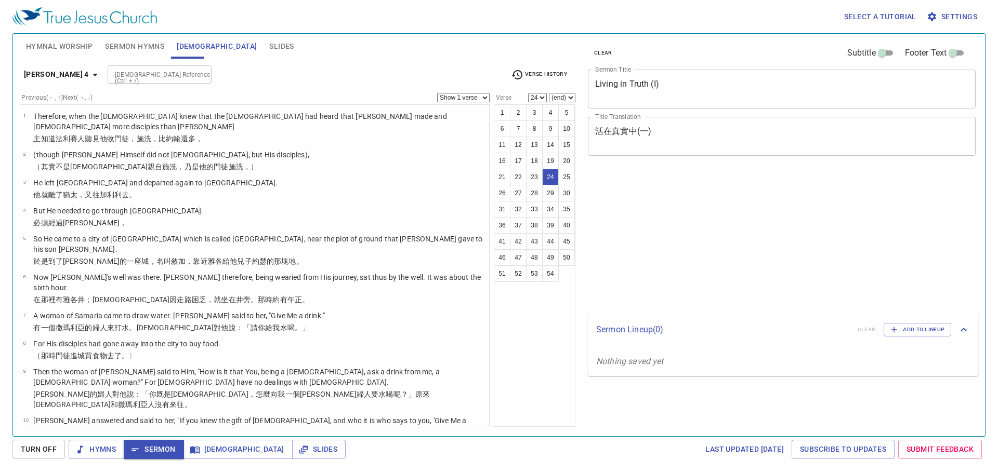
select select "24"
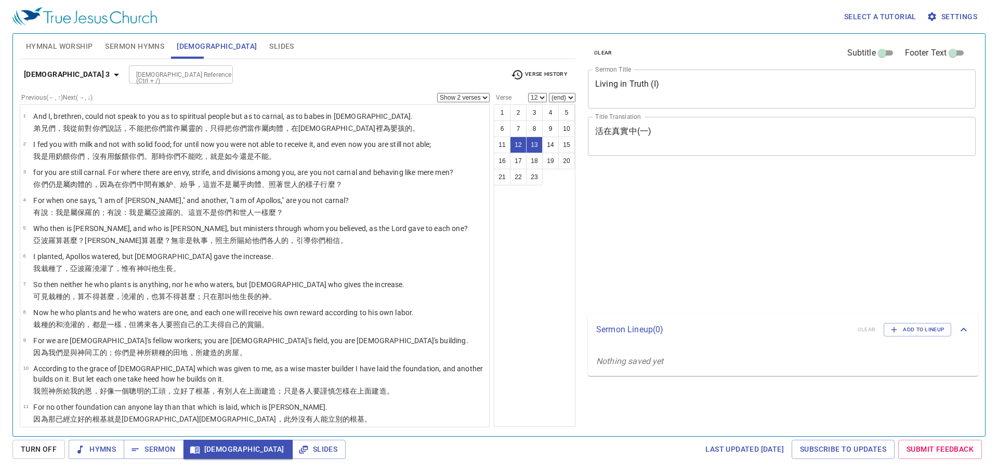
select select "2"
select select "12"
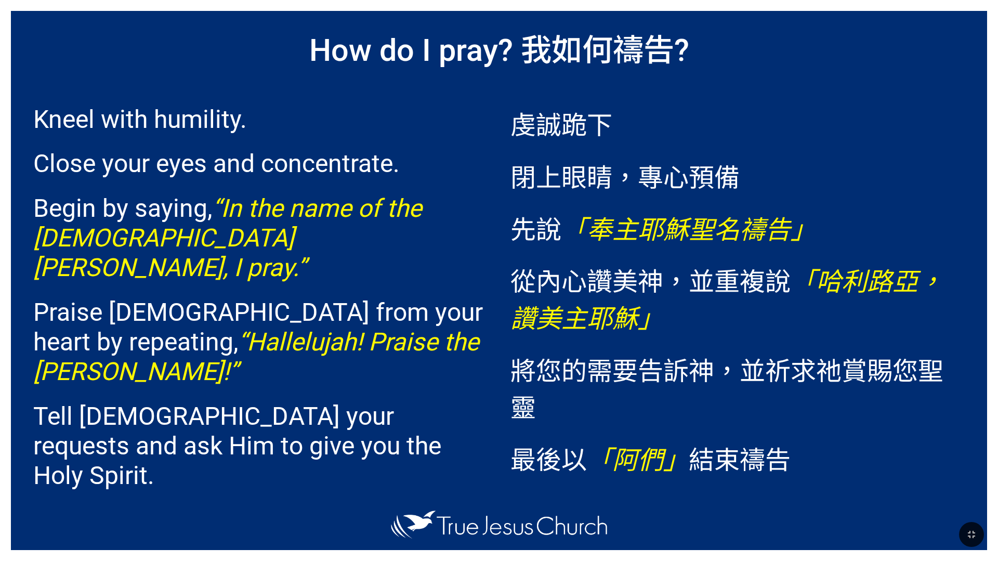
click at [885, 29] on h1 "How do I pray? 我如何[DEMOGRAPHIC_DATA]?" at bounding box center [499, 47] width 976 height 73
